Goal: Task Accomplishment & Management: Use online tool/utility

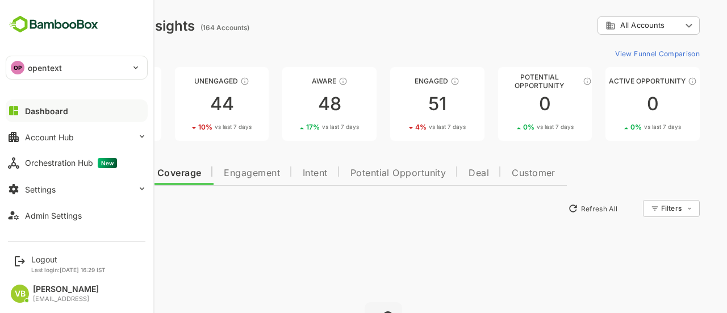
click at [55, 115] on button "Dashboard" at bounding box center [77, 110] width 142 height 23
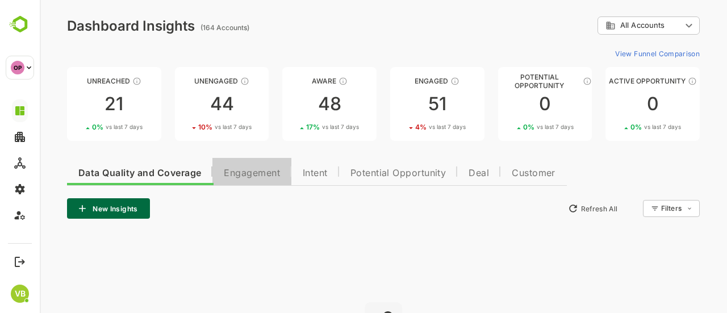
click at [256, 171] on span "Engagement" at bounding box center [252, 173] width 56 height 9
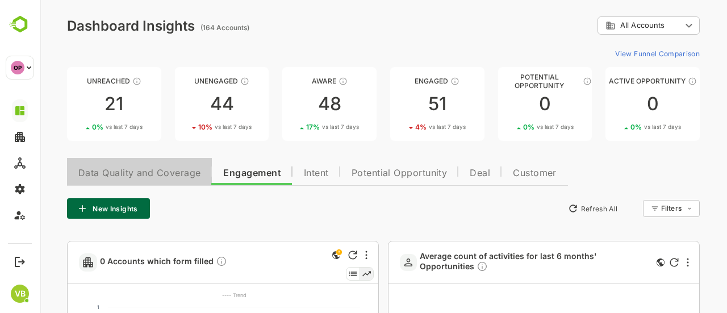
click at [169, 166] on button "Data Quality and Coverage" at bounding box center [139, 171] width 145 height 27
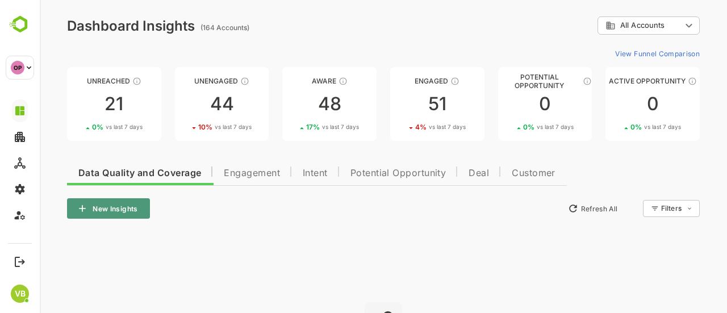
click at [105, 204] on button "New Insights" at bounding box center [108, 208] width 83 height 20
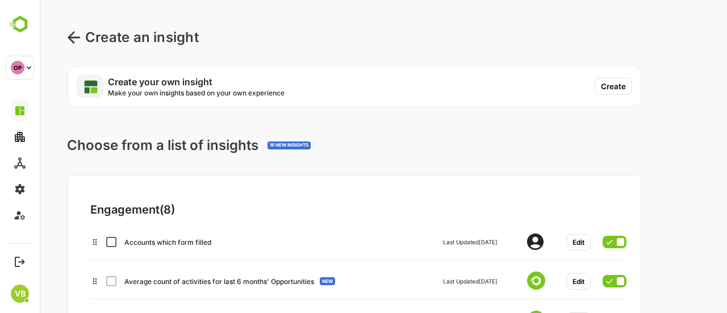
click at [616, 89] on button "Create" at bounding box center [613, 86] width 37 height 17
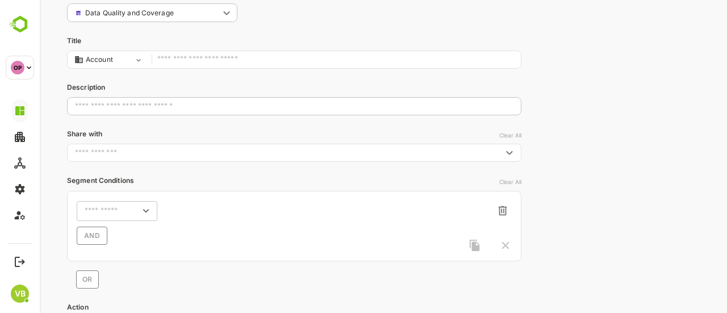
scroll to position [80, 0]
click at [144, 206] on icon "Open" at bounding box center [146, 208] width 12 height 12
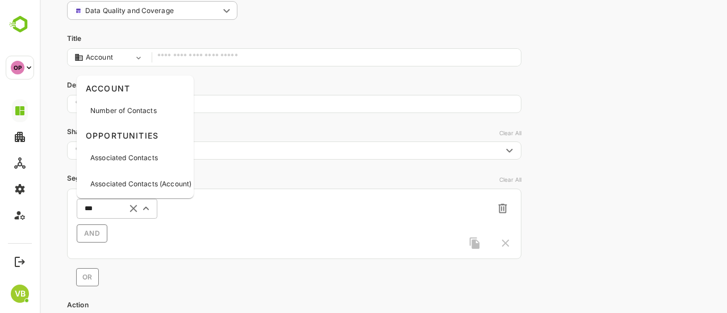
type input "****"
click at [143, 115] on p "Number of Contacts" at bounding box center [123, 111] width 66 height 10
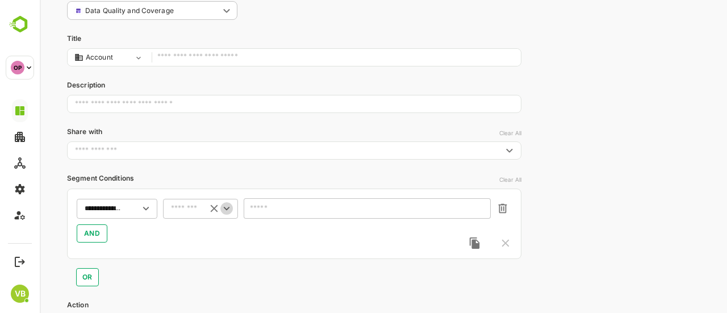
click at [225, 208] on icon "Open" at bounding box center [227, 208] width 6 height 3
click at [197, 123] on li "less than(<)" at bounding box center [200, 129] width 70 height 17
type input "**********"
click at [271, 207] on input "number" at bounding box center [367, 208] width 247 height 20
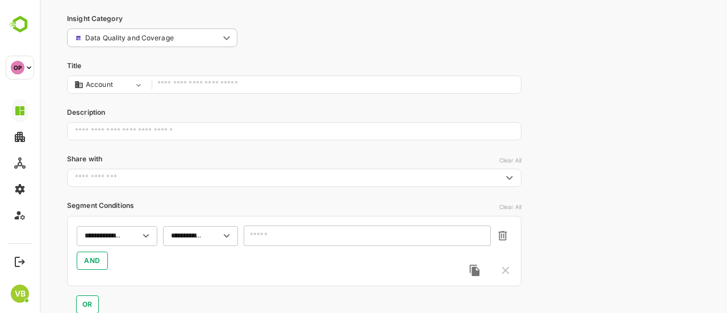
scroll to position [0, 0]
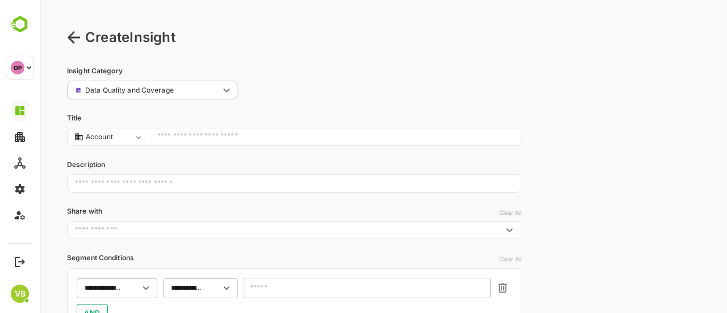
type input "*"
click at [180, 135] on input "text" at bounding box center [336, 137] width 358 height 15
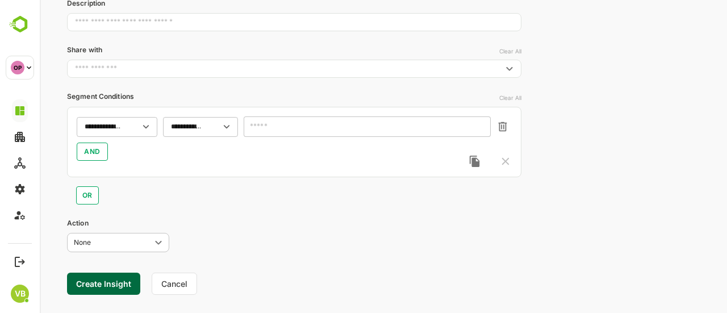
scroll to position [181, 0]
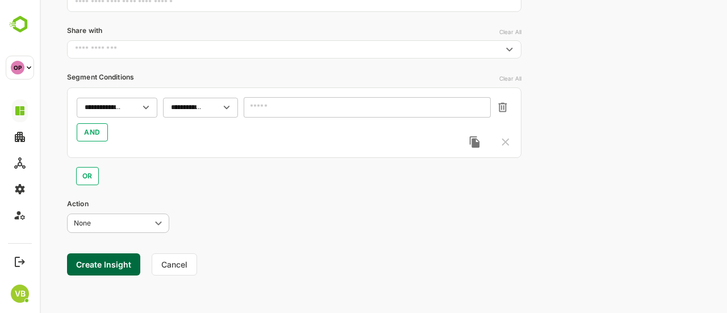
type input "****"
click at [112, 267] on button "Create Insight" at bounding box center [103, 264] width 73 height 22
click at [214, 278] on link "View" at bounding box center [211, 278] width 25 height 14
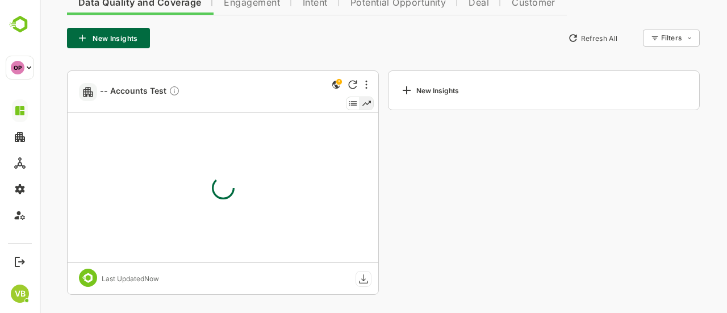
scroll to position [170, 0]
type input "**********"
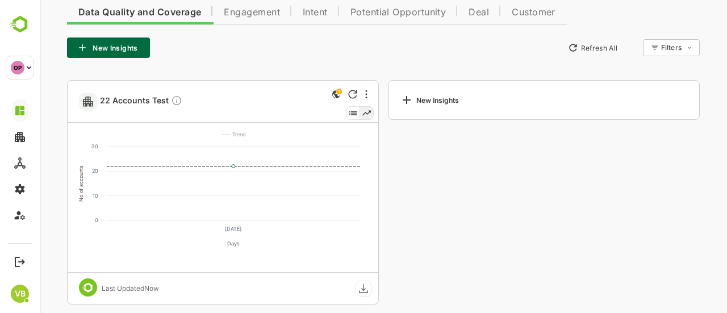
scroll to position [0, 0]
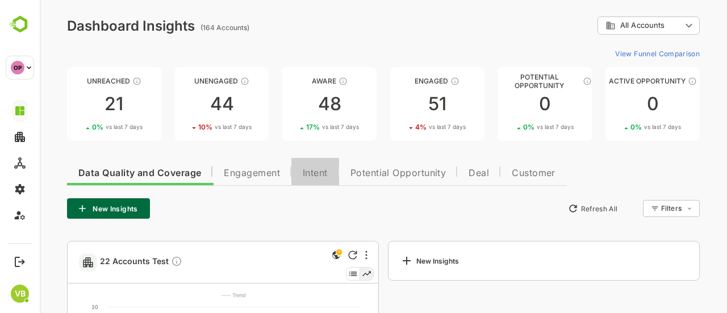
click at [323, 171] on span "Intent" at bounding box center [315, 173] width 25 height 9
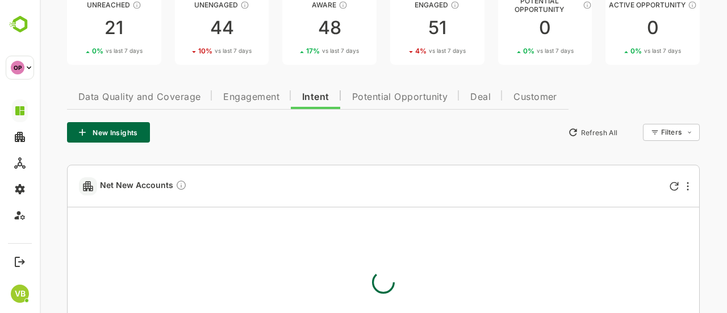
scroll to position [77, 0]
click at [102, 134] on button "New Insights" at bounding box center [108, 132] width 83 height 20
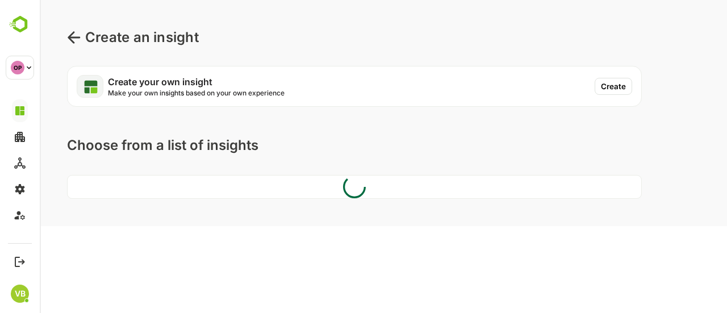
scroll to position [0, 0]
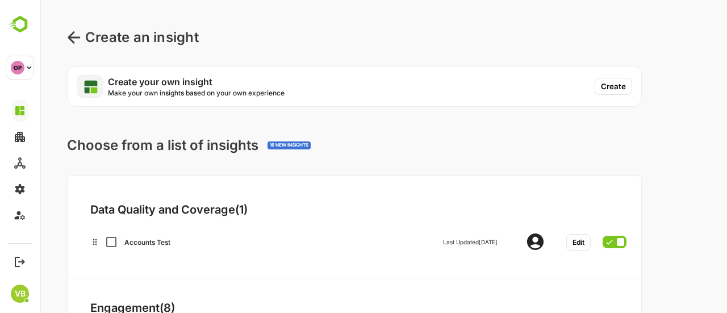
click at [619, 83] on button "Create" at bounding box center [613, 86] width 37 height 17
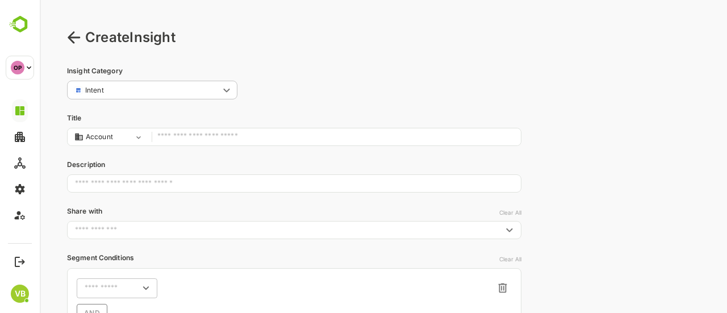
click at [245, 135] on input "text" at bounding box center [336, 137] width 358 height 15
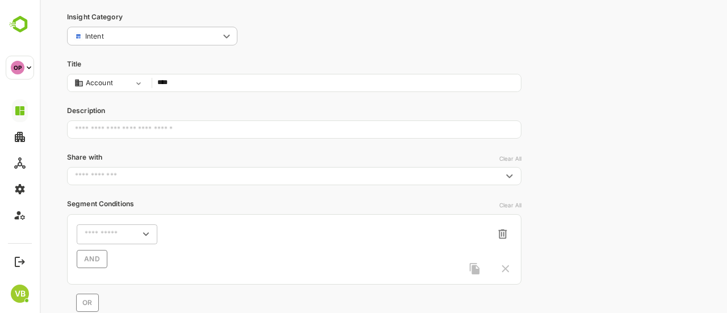
scroll to position [55, 0]
click at [147, 234] on icon "Open" at bounding box center [146, 233] width 6 height 3
type input "****"
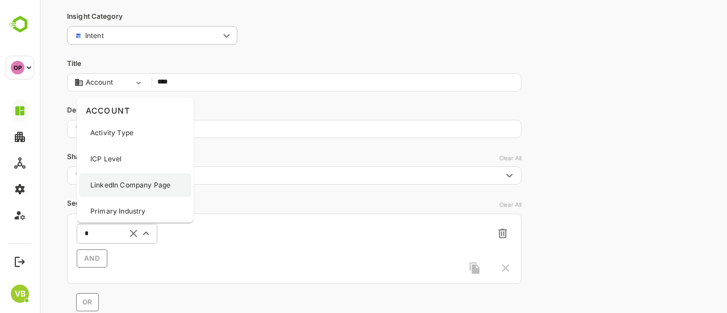
type input "**"
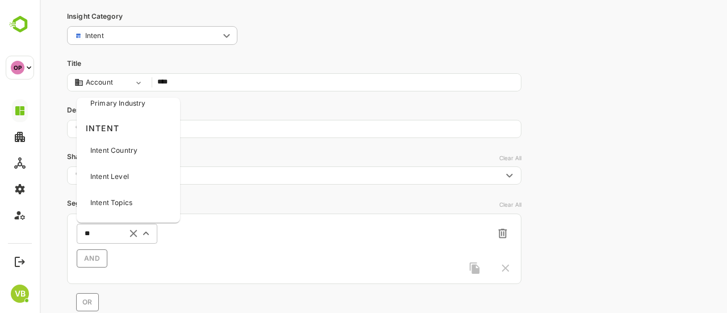
scroll to position [66, 0]
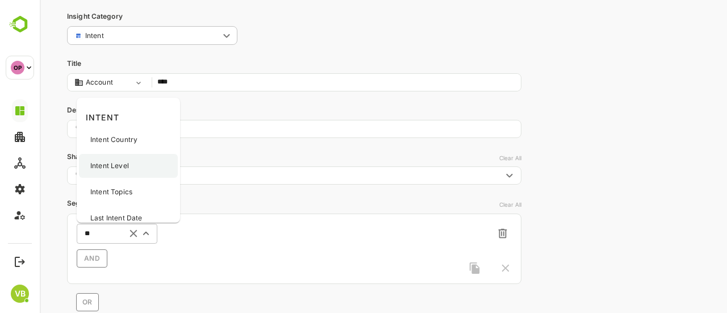
click at [115, 169] on p "Intent Level" at bounding box center [109, 166] width 39 height 10
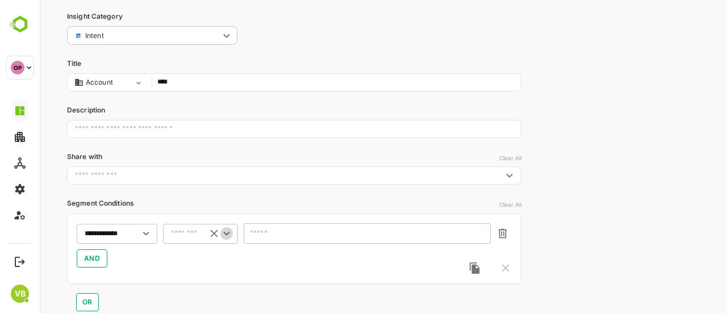
click at [223, 237] on icon "Open" at bounding box center [226, 233] width 12 height 12
click at [185, 153] on li "includes" at bounding box center [200, 154] width 70 height 17
type input "********"
click at [276, 235] on input "text" at bounding box center [360, 234] width 217 height 9
click at [139, 266] on div "AND" at bounding box center [294, 258] width 435 height 18
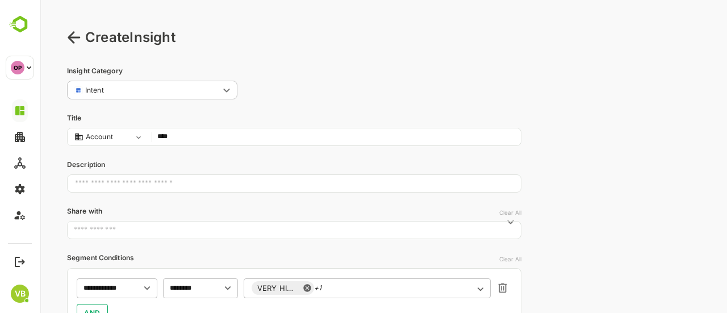
scroll to position [181, 0]
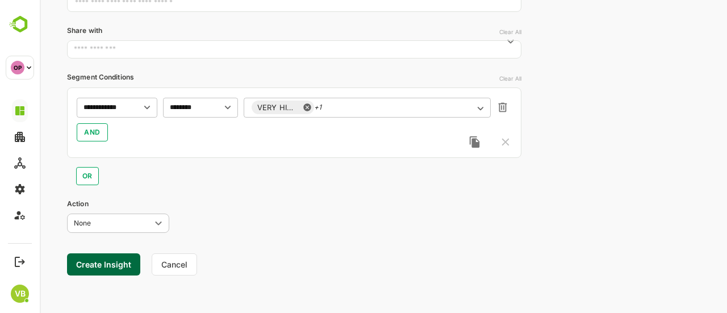
click at [106, 266] on button "Create Insight" at bounding box center [103, 264] width 73 height 22
click at [218, 278] on link "View" at bounding box center [211, 278] width 25 height 14
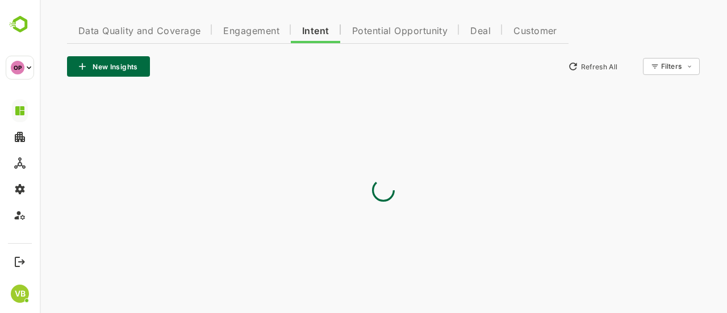
type input "**********"
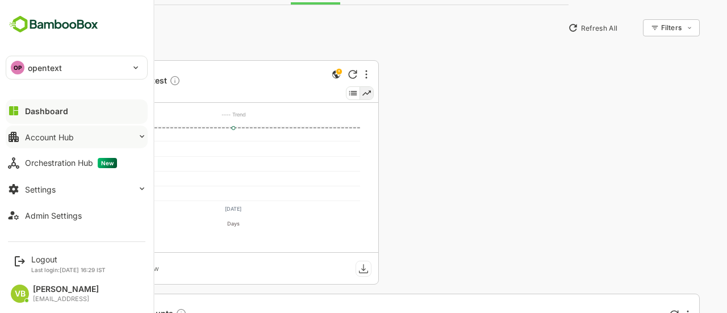
click at [137, 132] on icon at bounding box center [141, 136] width 9 height 9
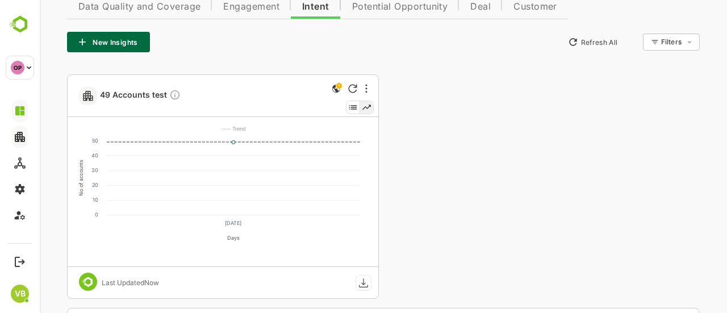
scroll to position [0, 0]
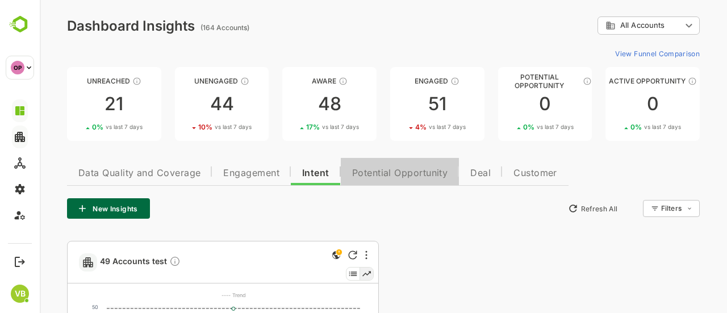
click at [410, 178] on span "Potential Opportunity" at bounding box center [400, 173] width 96 height 9
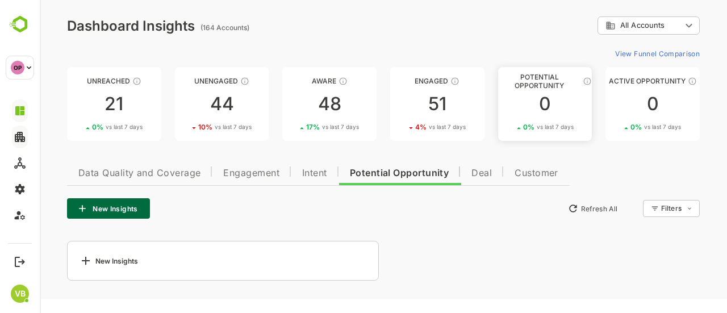
click at [546, 104] on div "0" at bounding box center [545, 104] width 94 height 18
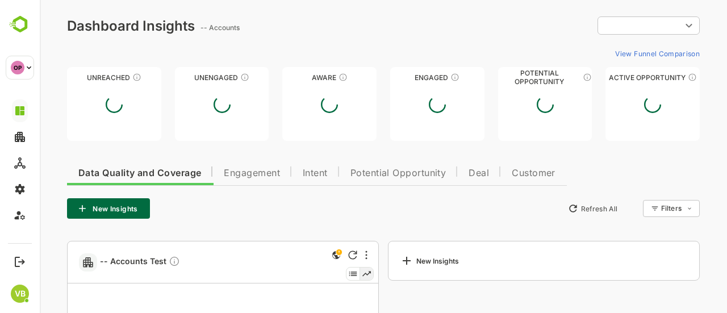
type input "**********"
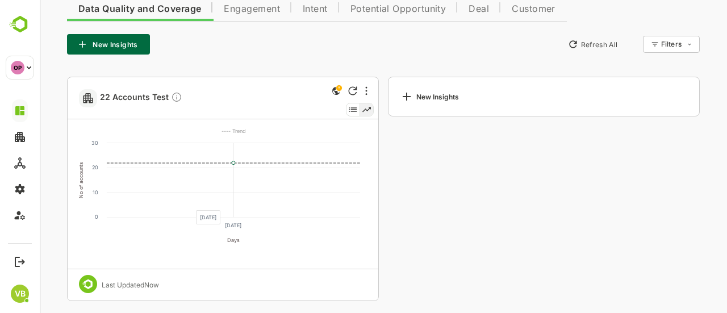
scroll to position [170, 0]
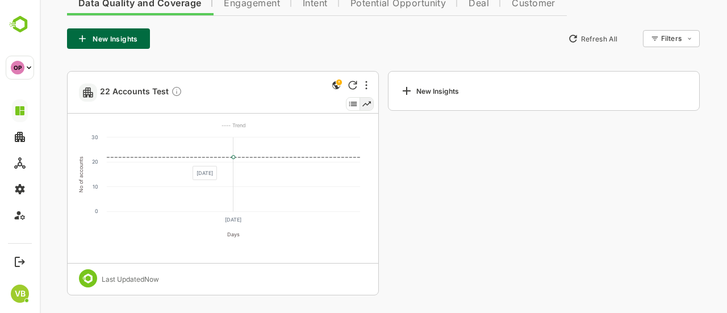
drag, startPoint x: 234, startPoint y: 155, endPoint x: 180, endPoint y: 159, distance: 54.1
click at [180, 159] on g "No of accounts 0 10 20 30 Days 26 Aug ---- Trend" at bounding box center [219, 186] width 299 height 145
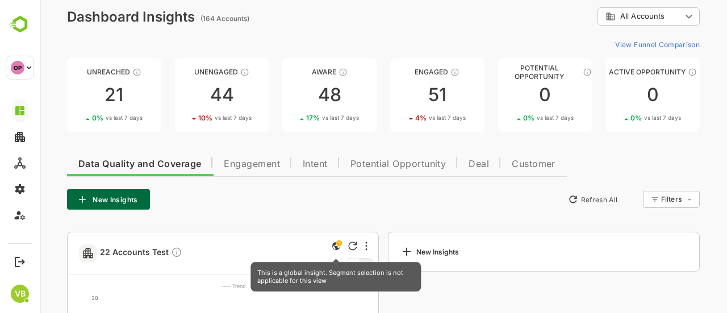
scroll to position [5, 0]
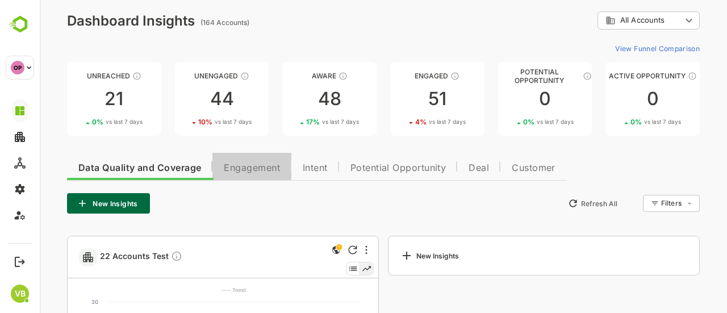
click at [241, 166] on span "Engagement" at bounding box center [252, 168] width 56 height 9
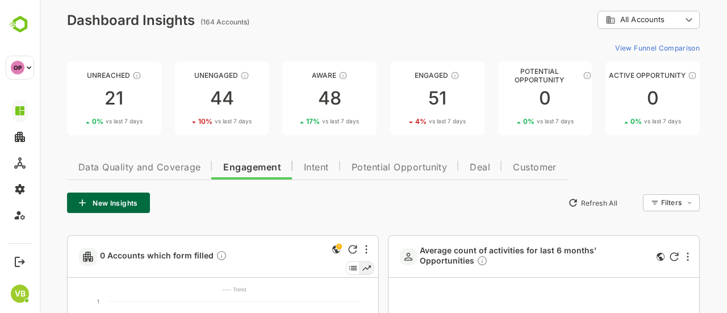
scroll to position [0, 0]
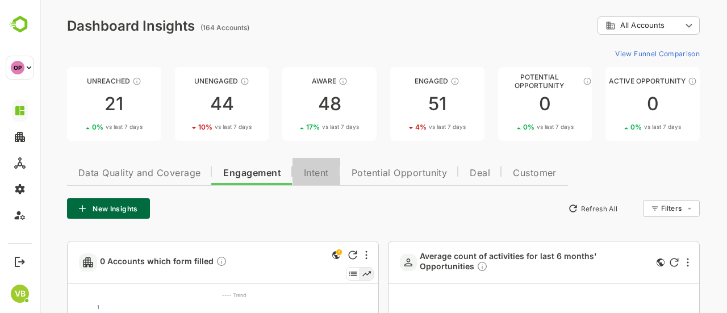
click at [313, 169] on span "Intent" at bounding box center [316, 173] width 25 height 9
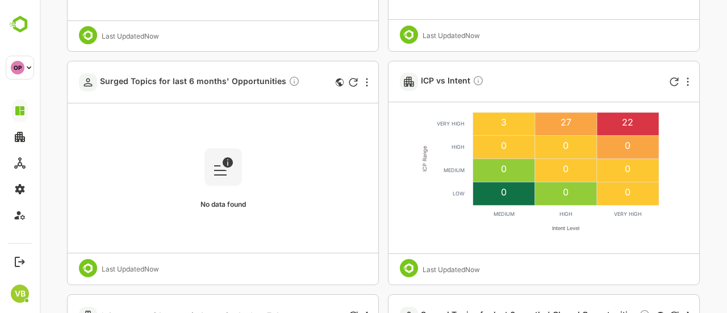
scroll to position [880, 0]
click at [674, 80] on icon "Refresh" at bounding box center [674, 82] width 9 height 9
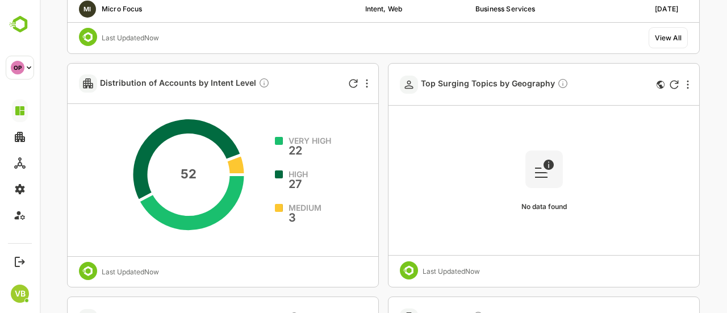
scroll to position [644, 0]
click at [359, 83] on div at bounding box center [354, 84] width 14 height 14
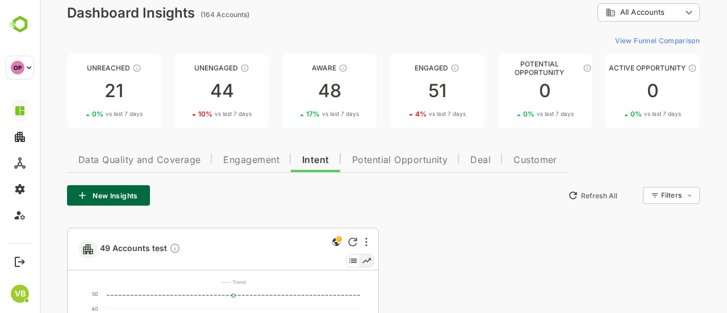
scroll to position [0, 0]
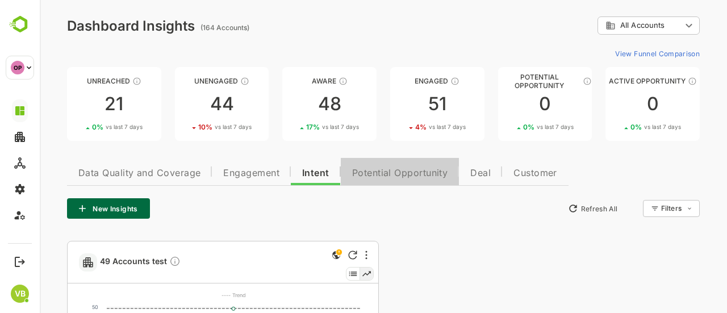
click at [391, 172] on span "Potential Opportunity" at bounding box center [400, 173] width 96 height 9
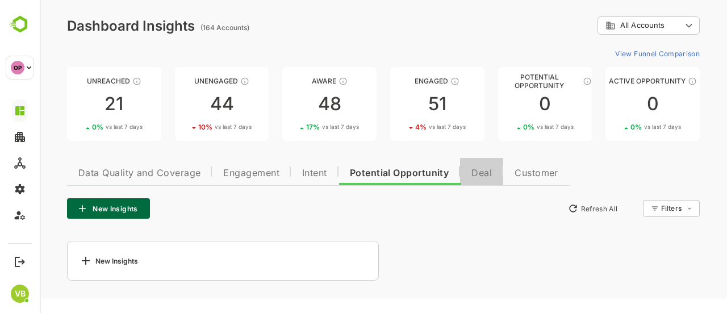
click at [483, 169] on span "Deal" at bounding box center [482, 173] width 20 height 9
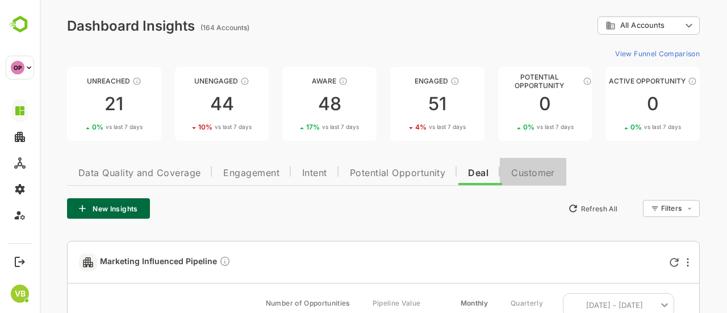
click at [535, 170] on span "Customer" at bounding box center [533, 173] width 44 height 9
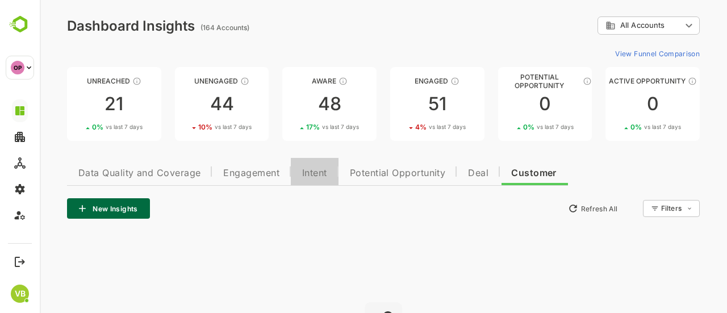
click at [320, 171] on span "Intent" at bounding box center [314, 173] width 25 height 9
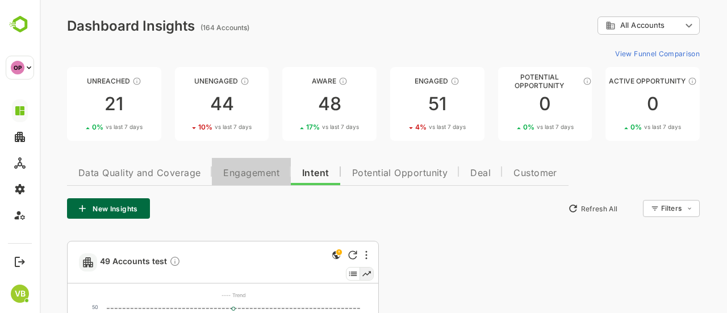
click at [239, 174] on span "Engagement" at bounding box center [251, 173] width 56 height 9
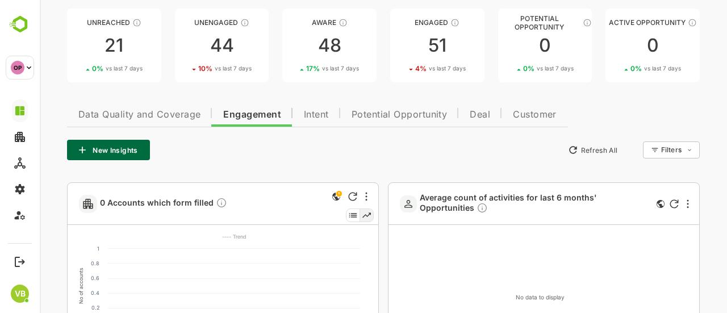
scroll to position [59, 0]
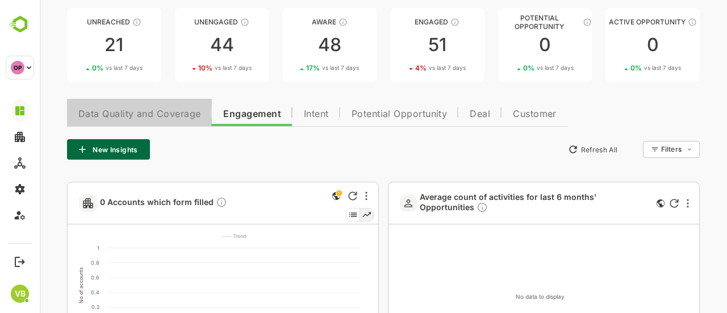
click at [178, 114] on span "Data Quality and Coverage" at bounding box center [139, 114] width 122 height 9
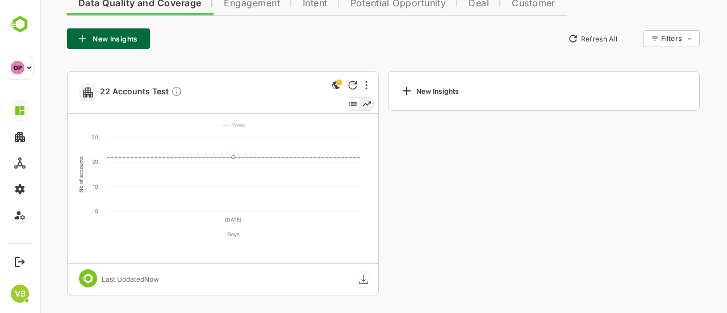
scroll to position [0, 0]
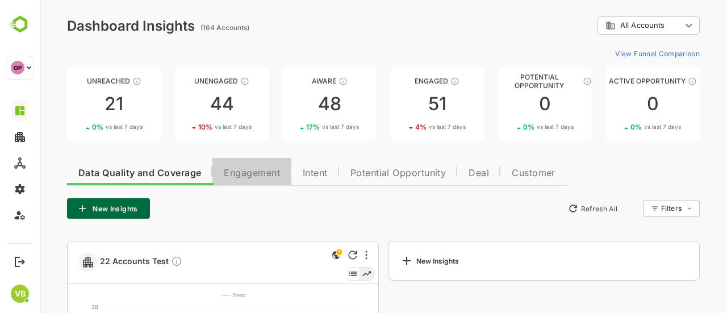
click at [243, 170] on span "Engagement" at bounding box center [252, 173] width 56 height 9
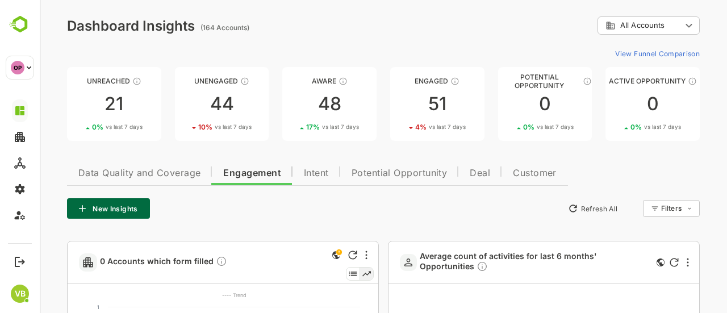
click at [319, 174] on span "Intent" at bounding box center [316, 173] width 25 height 9
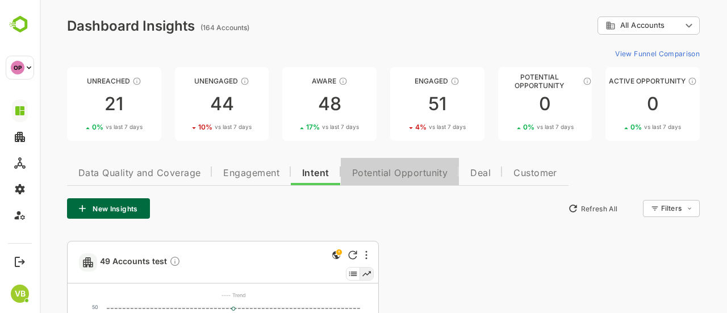
click at [373, 171] on span "Potential Opportunity" at bounding box center [400, 173] width 96 height 9
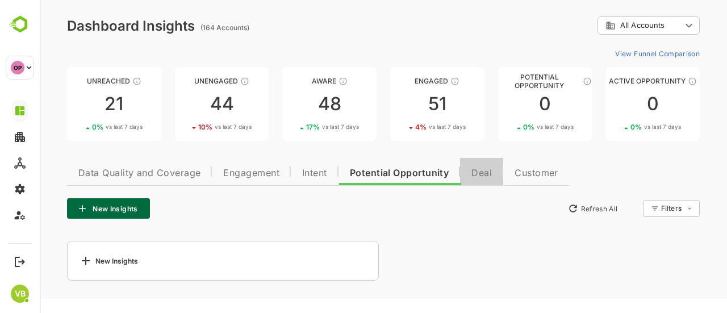
click at [491, 174] on span "Deal" at bounding box center [482, 173] width 20 height 9
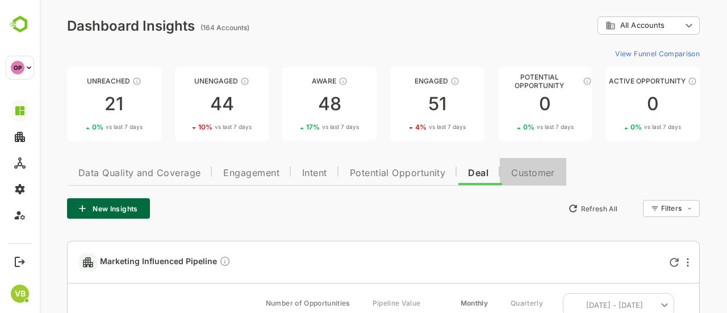
click at [523, 170] on span "Customer" at bounding box center [533, 173] width 44 height 9
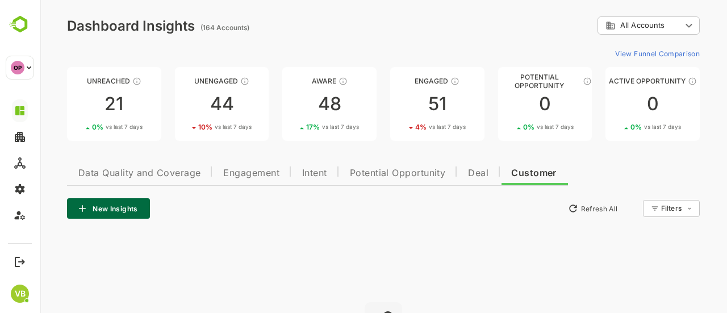
click at [120, 169] on span "Data Quality and Coverage" at bounding box center [139, 173] width 122 height 9
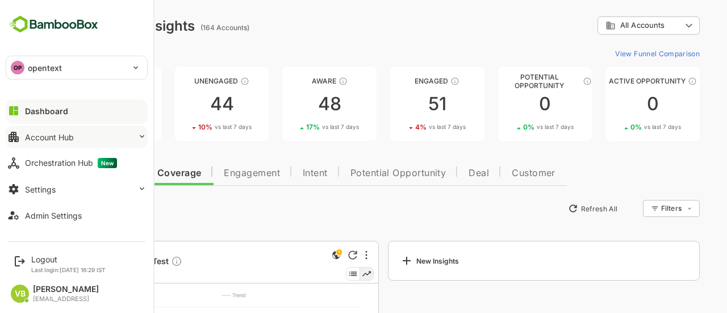
click at [141, 130] on button "Account Hub" at bounding box center [77, 137] width 142 height 23
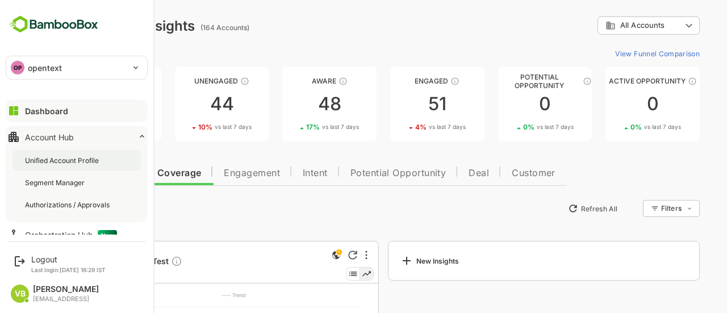
click at [88, 157] on div "Unified Account Profile" at bounding box center [63, 161] width 76 height 10
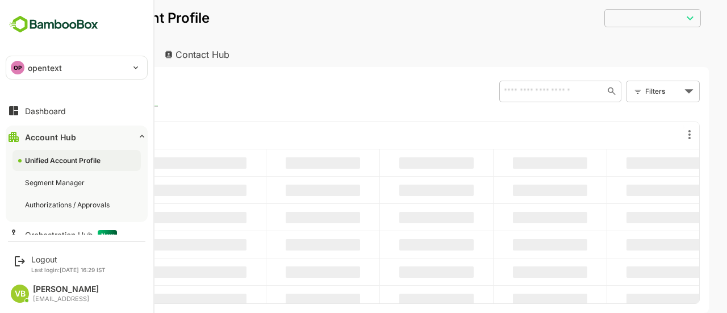
type input "**********"
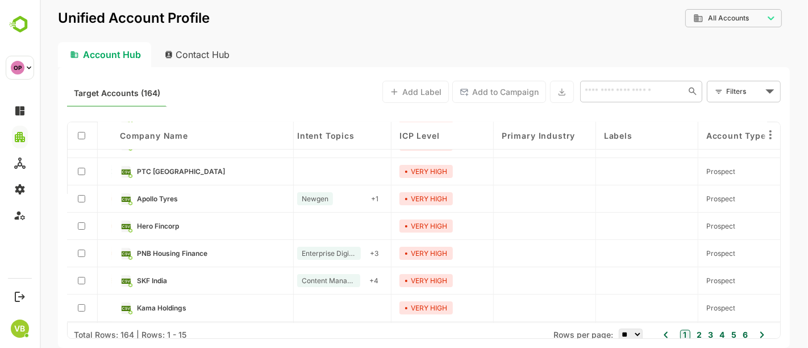
scroll to position [0, 311]
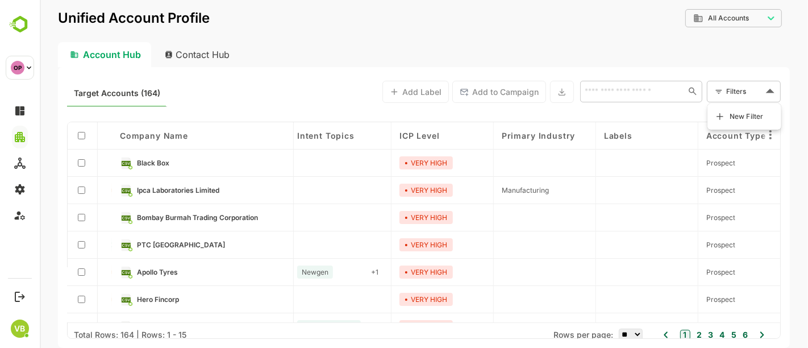
click at [727, 86] on body "**********" at bounding box center [423, 174] width 768 height 348
click at [727, 117] on span "New Filter" at bounding box center [746, 117] width 34 height 14
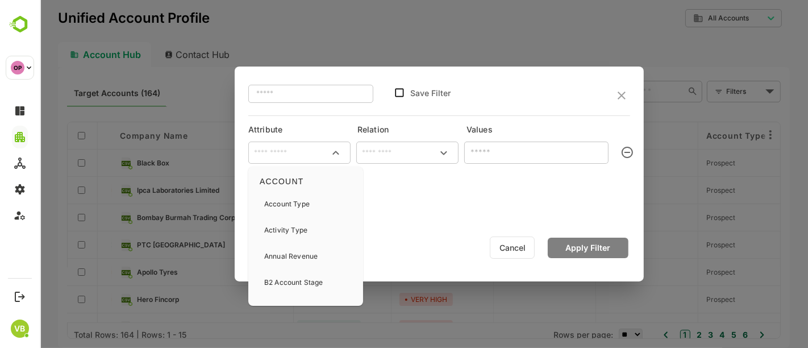
click at [321, 155] on input "text" at bounding box center [299, 153] width 98 height 14
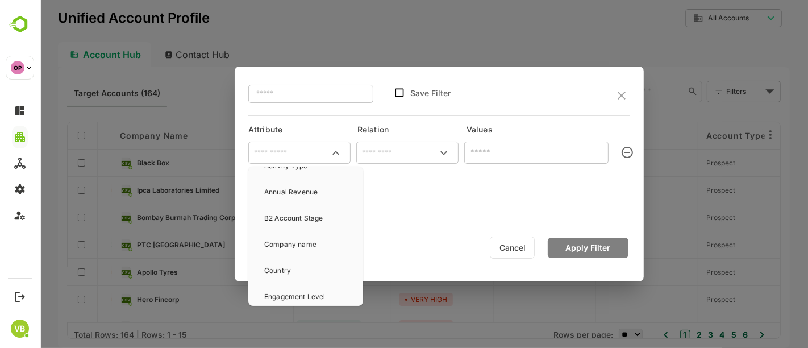
scroll to position [72, 0]
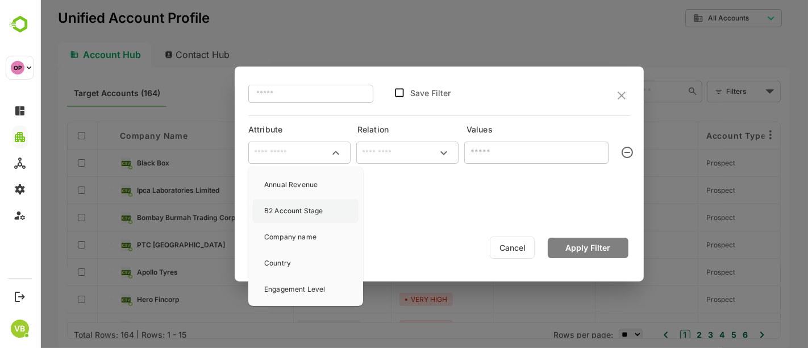
click at [296, 213] on p "B2 Account Stage" at bounding box center [293, 211] width 59 height 10
type input "**********"
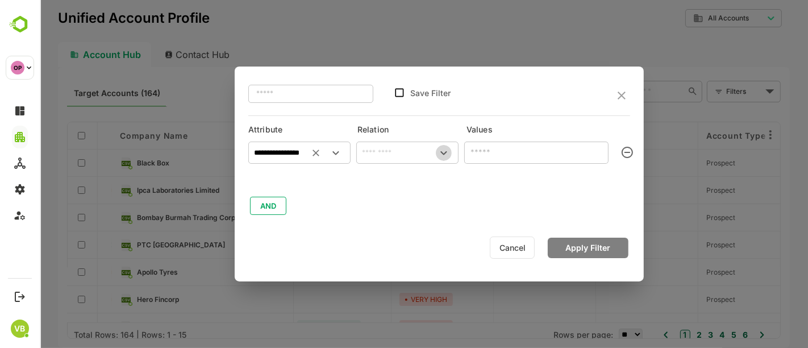
click at [443, 155] on icon "Open" at bounding box center [443, 153] width 14 height 14
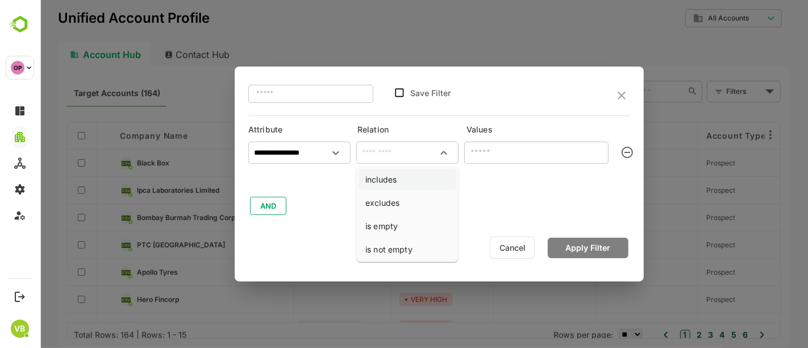
click at [411, 174] on li "includes" at bounding box center [407, 179] width 98 height 21
type input "********"
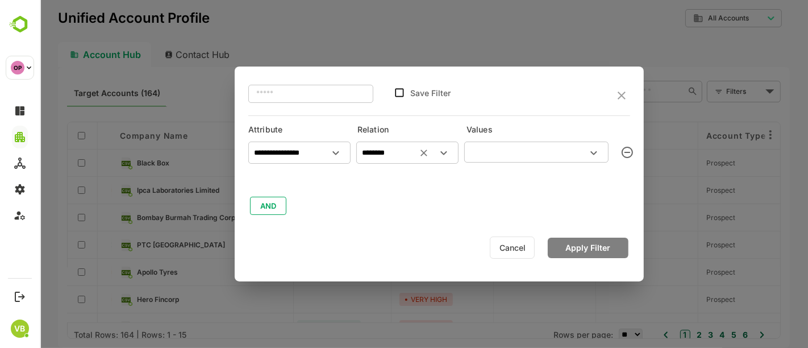
click at [493, 159] on div "​" at bounding box center [536, 151] width 144 height 20
click at [595, 152] on icon "Open" at bounding box center [593, 153] width 6 height 4
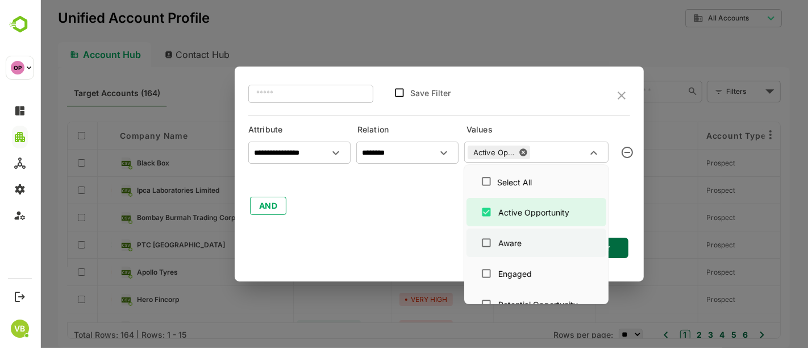
scroll to position [11, 0]
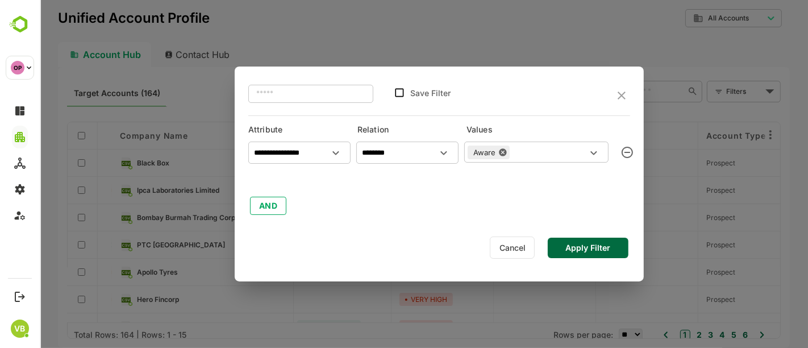
click at [616, 247] on button "Apply Filter" at bounding box center [587, 247] width 81 height 20
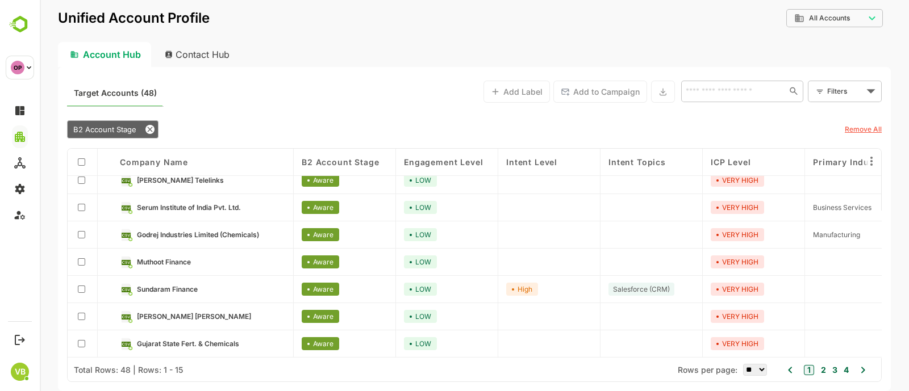
scroll to position [0, 0]
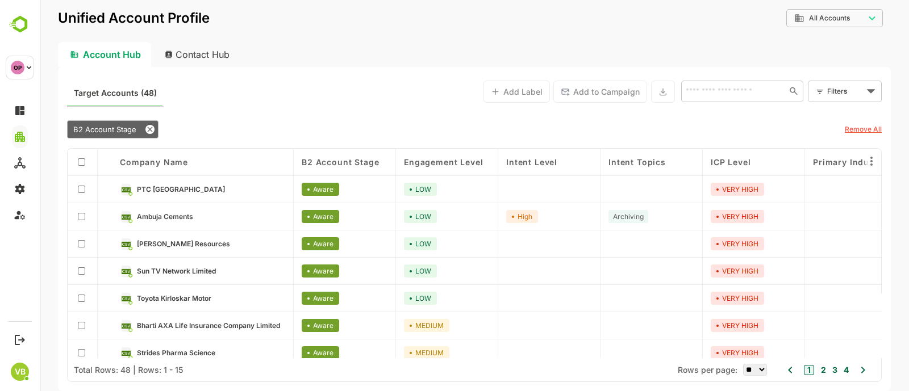
click at [727, 312] on icon at bounding box center [863, 370] width 4 height 6
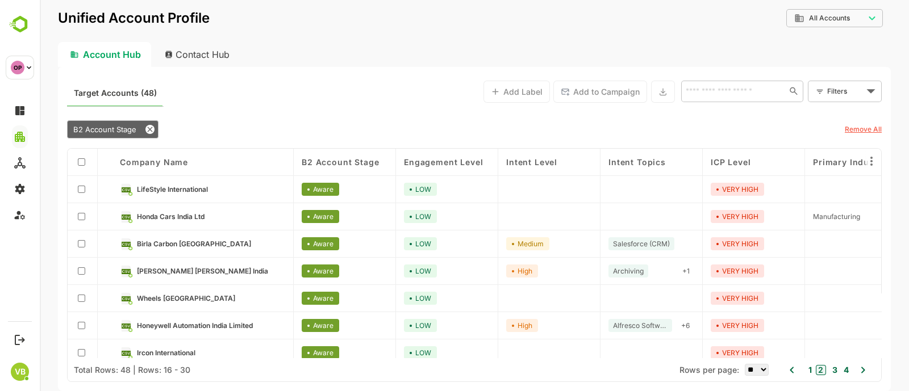
click at [727, 312] on icon at bounding box center [863, 371] width 14 height 14
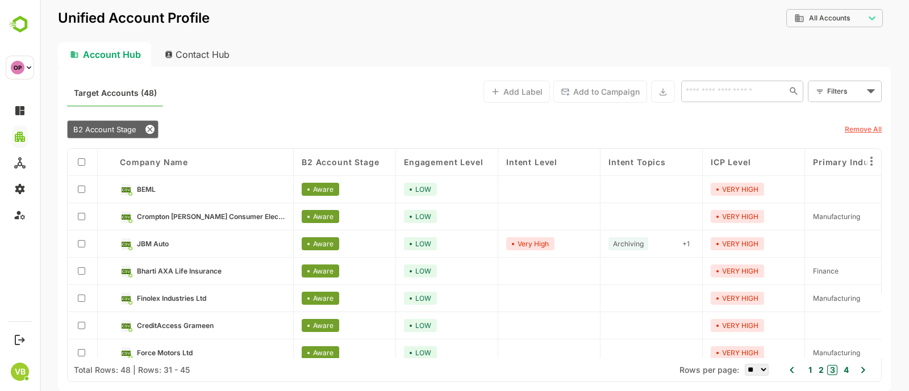
click at [727, 312] on icon at bounding box center [863, 371] width 14 height 14
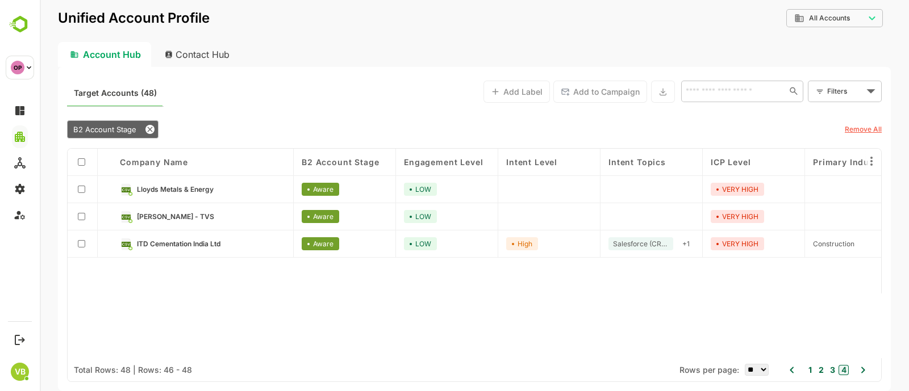
click at [727, 312] on button "1" at bounding box center [809, 370] width 6 height 12
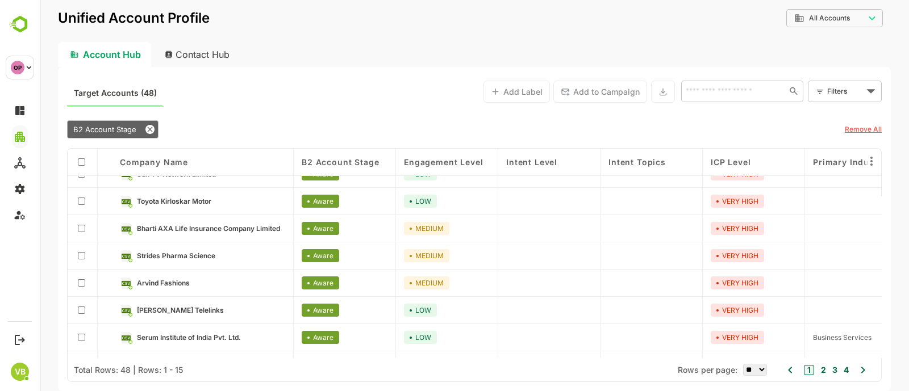
scroll to position [230, 0]
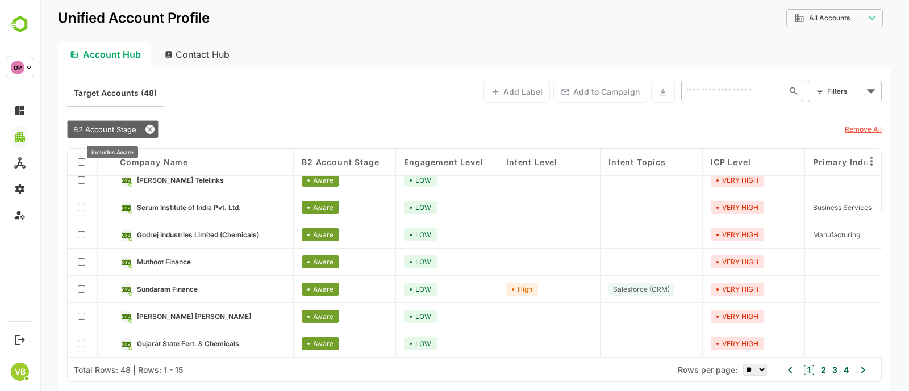
click at [87, 126] on span "B2 Account Stage" at bounding box center [104, 129] width 63 height 9
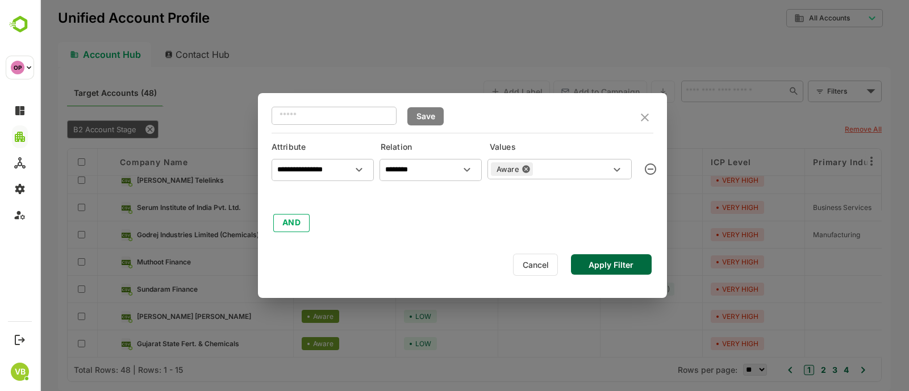
click at [525, 165] on icon at bounding box center [526, 169] width 9 height 9
click at [622, 169] on icon "Open" at bounding box center [617, 170] width 14 height 14
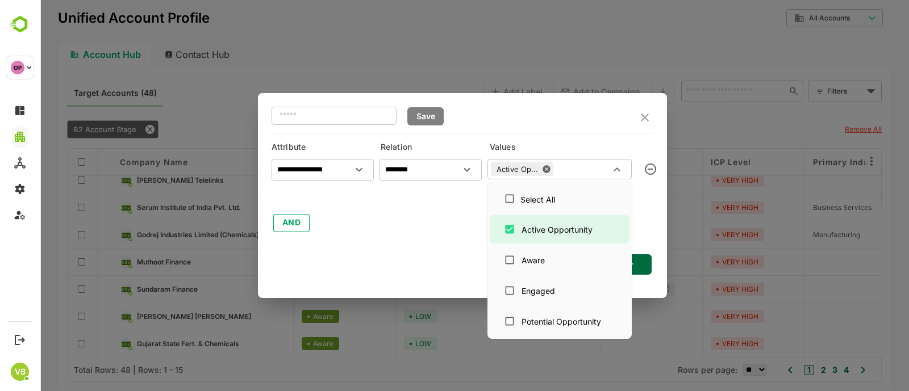
click at [455, 227] on div "**********" at bounding box center [463, 194] width 382 height 80
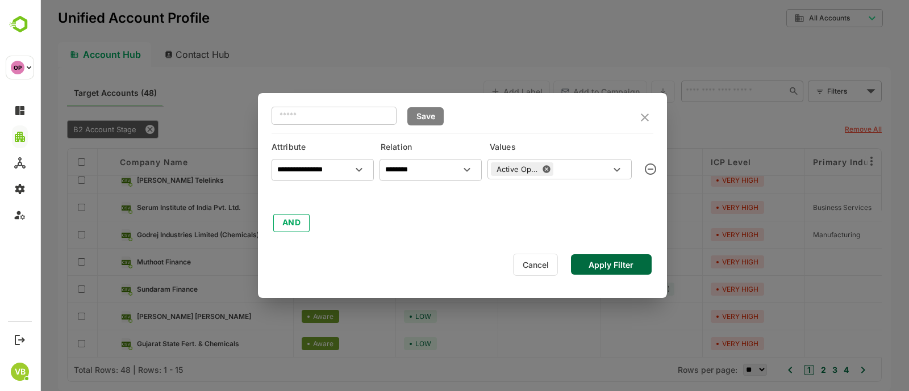
click at [625, 262] on button "Apply Filter" at bounding box center [611, 265] width 81 height 20
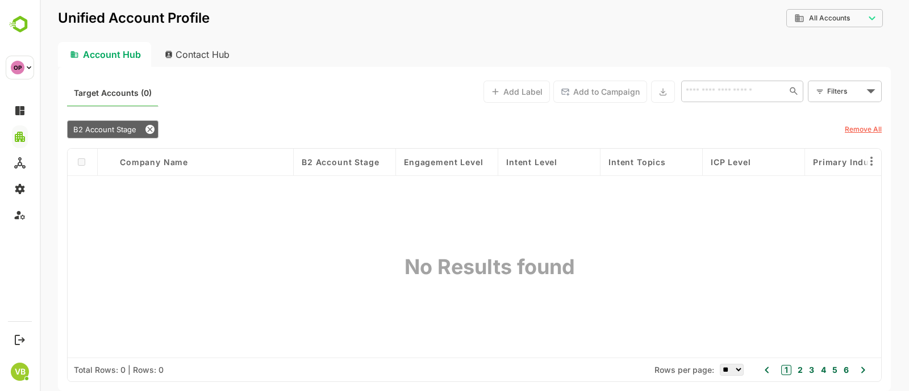
scroll to position [0, 0]
click at [99, 131] on span "B2 Account Stage" at bounding box center [104, 129] width 63 height 9
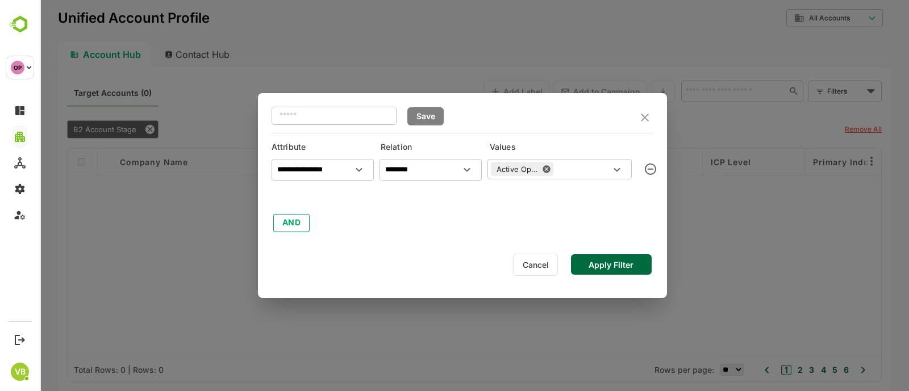
click at [542, 166] on icon at bounding box center [546, 169] width 9 height 9
click at [619, 170] on icon "Open" at bounding box center [617, 170] width 6 height 4
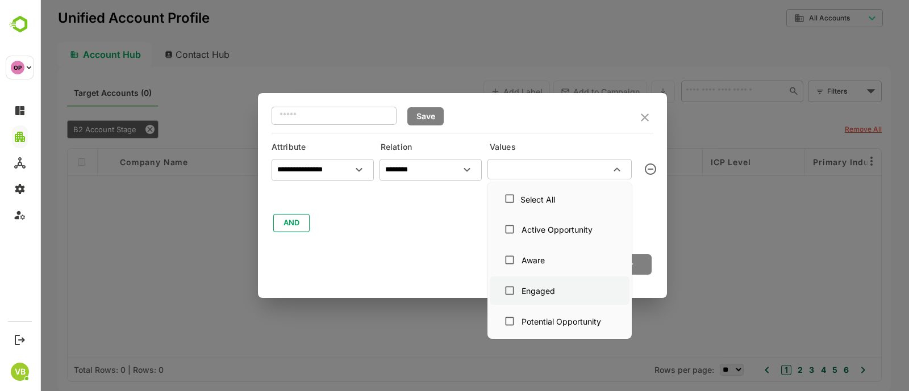
click at [529, 281] on div "Engaged" at bounding box center [560, 291] width 122 height 22
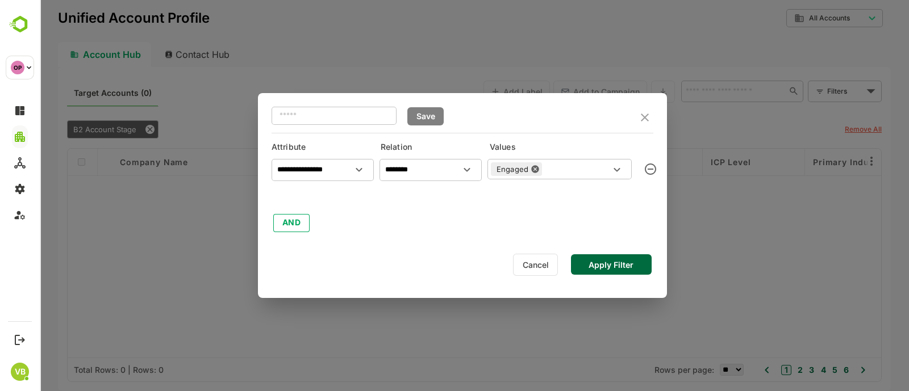
click at [642, 263] on button "Apply Filter" at bounding box center [611, 265] width 81 height 20
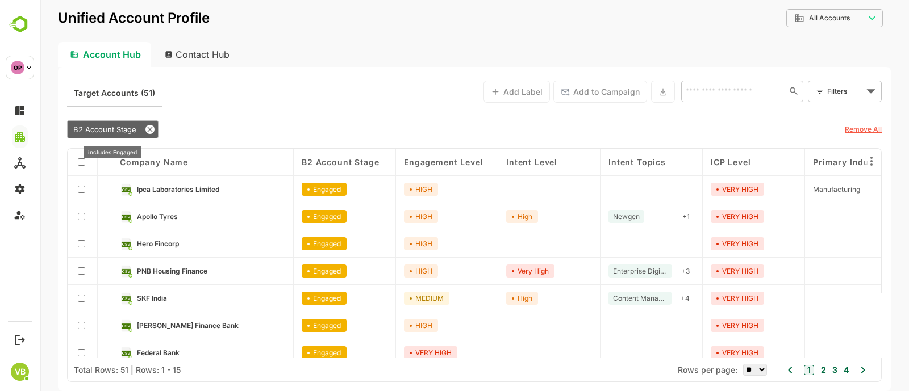
click at [97, 126] on span "B2 Account Stage" at bounding box center [104, 129] width 63 height 9
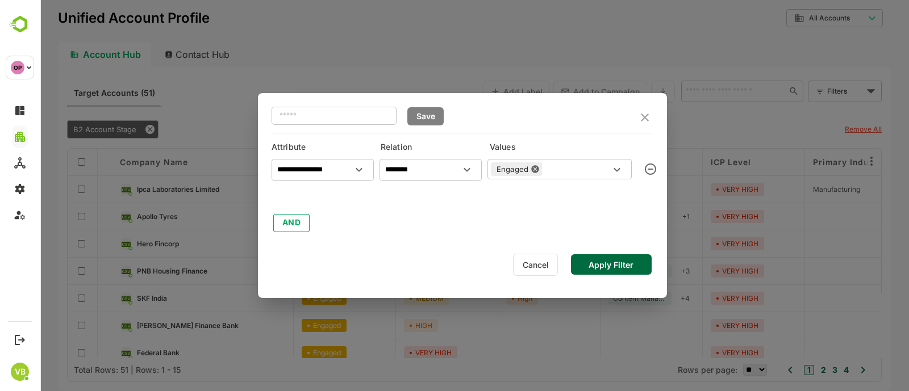
click at [531, 170] on icon at bounding box center [534, 168] width 7 height 7
click at [618, 170] on icon "Open" at bounding box center [617, 170] width 6 height 4
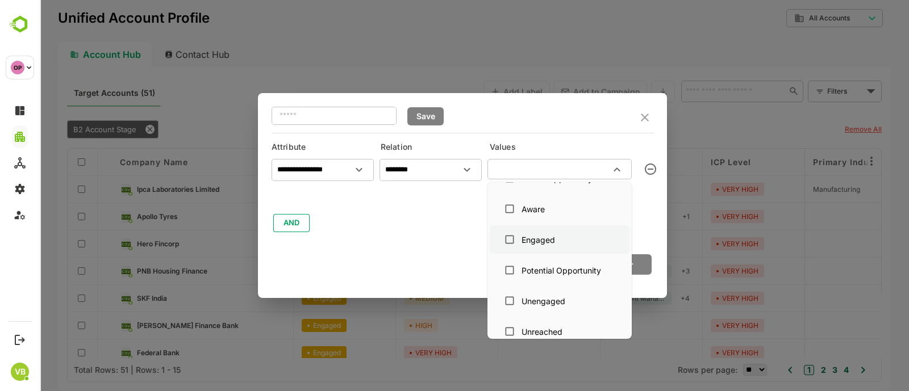
scroll to position [52, 0]
click at [544, 275] on div "Potential Opportunity" at bounding box center [562, 270] width 80 height 12
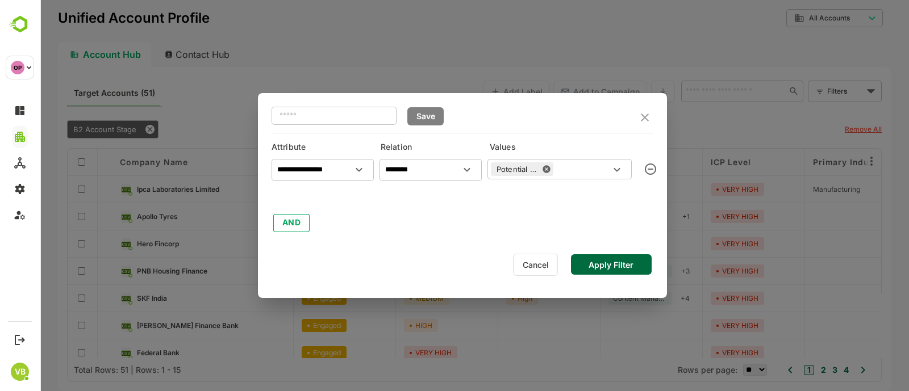
click at [638, 263] on button "Apply Filter" at bounding box center [611, 265] width 81 height 20
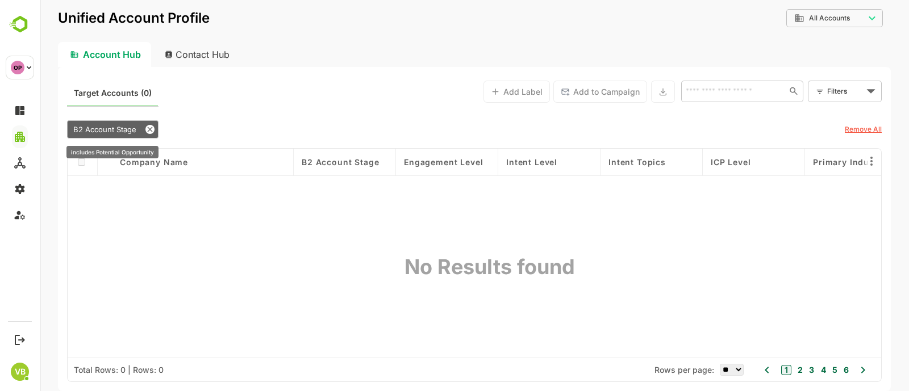
click at [153, 128] on icon at bounding box center [149, 129] width 9 height 9
